Goal: Task Accomplishment & Management: Use online tool/utility

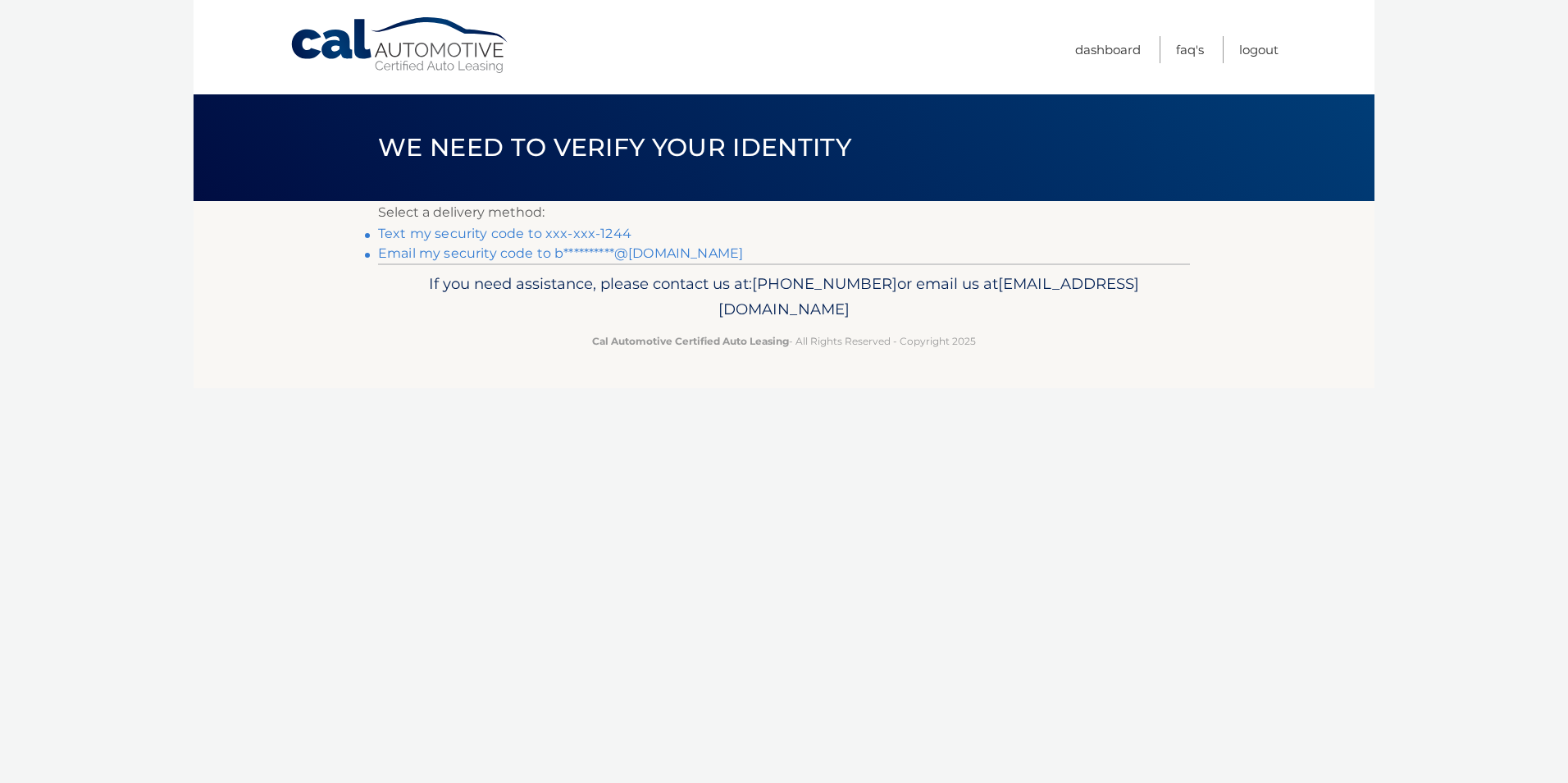
click at [600, 233] on link "Text my security code to xxx-xxx-1244" at bounding box center [505, 233] width 253 height 16
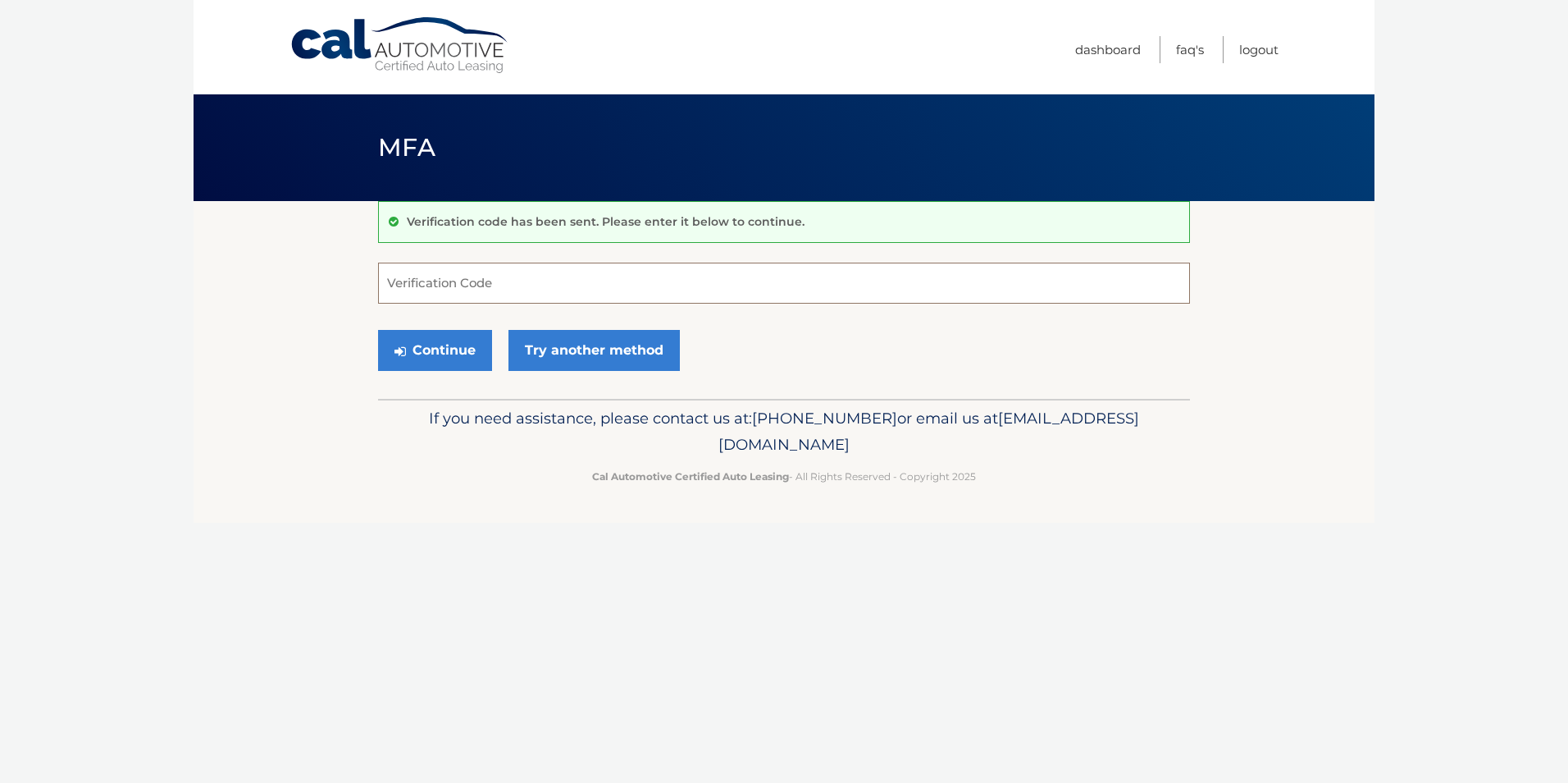
click at [490, 295] on input "Verification Code" at bounding box center [784, 282] width 812 height 41
type input "564925"
click at [419, 353] on button "Continue" at bounding box center [435, 350] width 114 height 41
